Goal: Task Accomplishment & Management: Manage account settings

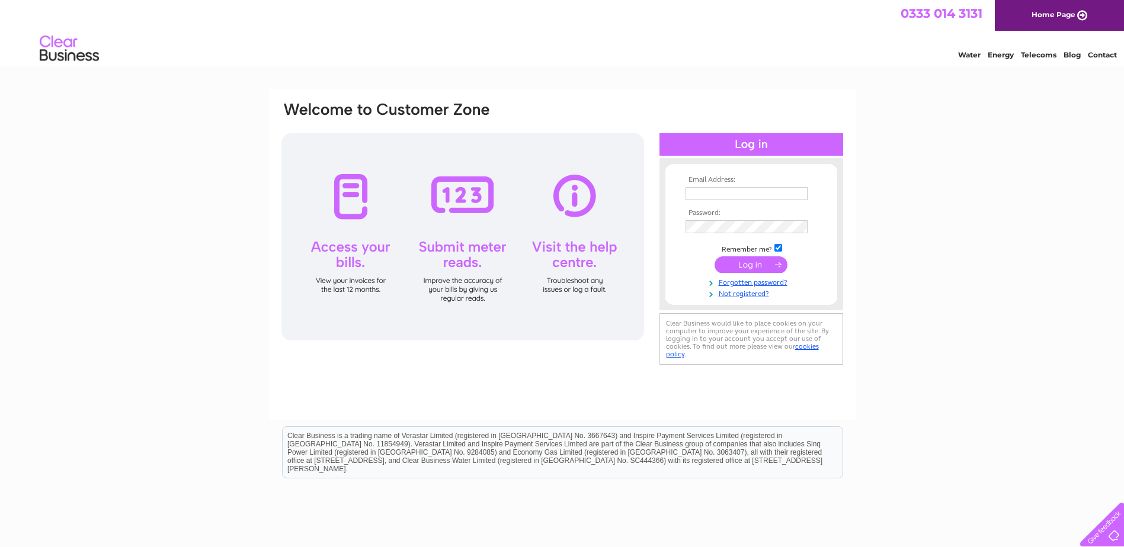
type input "[PERSON_NAME][EMAIL_ADDRESS][PERSON_NAME][DOMAIN_NAME]"
click at [726, 261] on input "submit" at bounding box center [751, 265] width 73 height 17
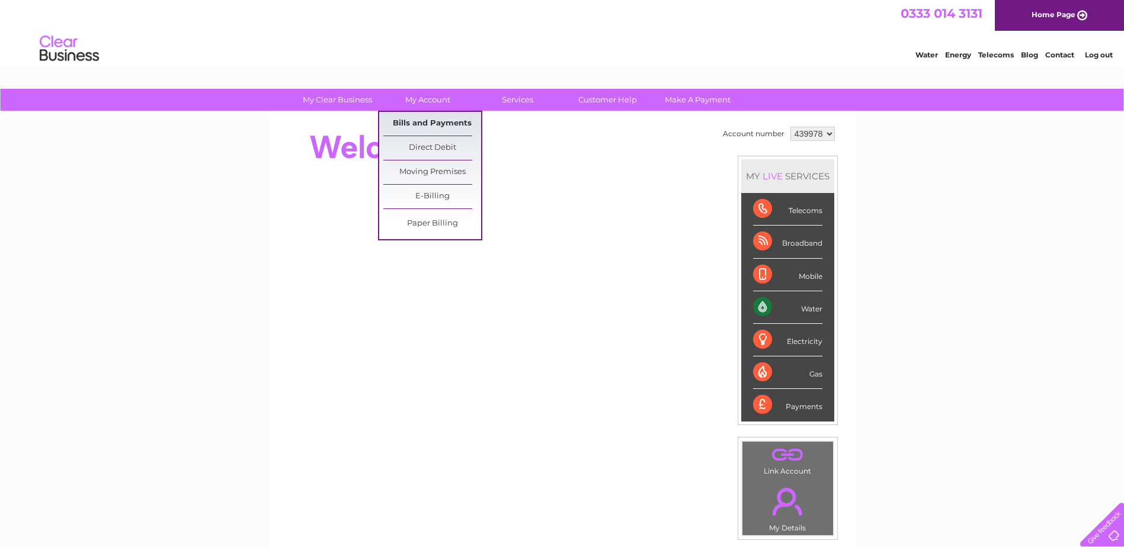
click at [417, 127] on link "Bills and Payments" at bounding box center [432, 124] width 98 height 24
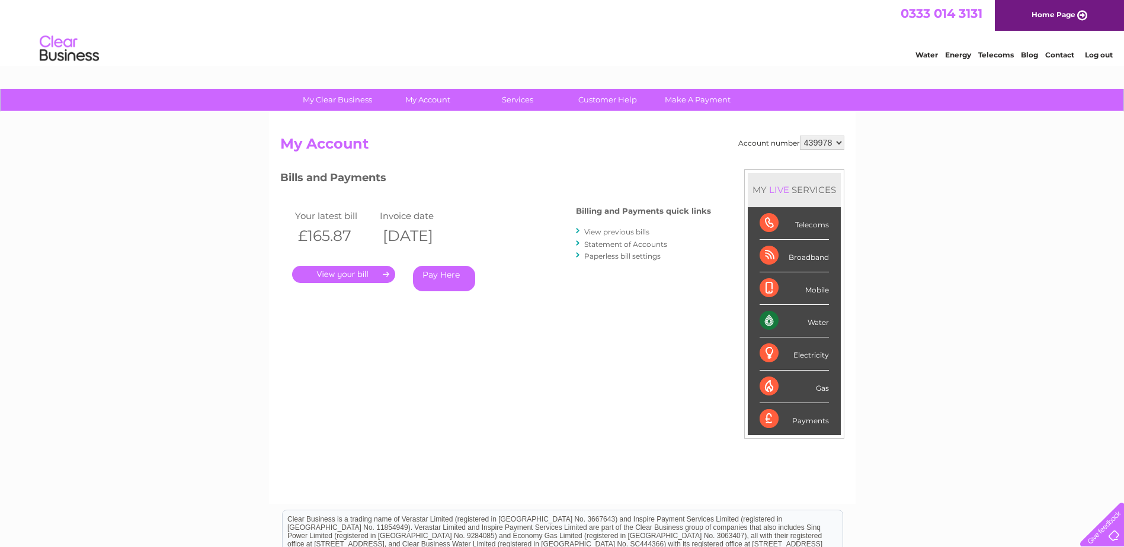
click at [616, 230] on link "View previous bills" at bounding box center [616, 232] width 65 height 9
